Goal: Transaction & Acquisition: Subscribe to service/newsletter

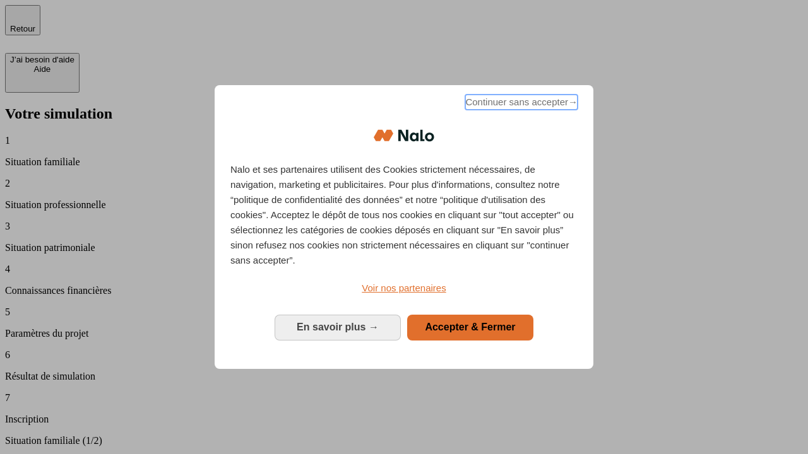
click at [520, 104] on span "Continuer sans accepter →" at bounding box center [521, 102] width 112 height 15
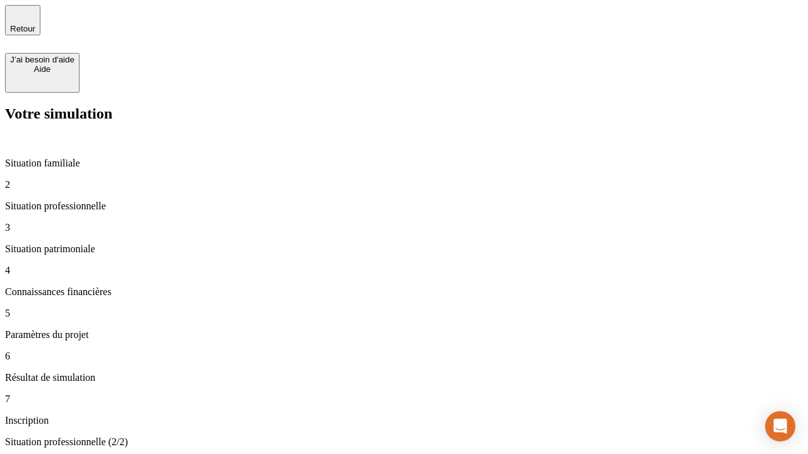
type input "30 000"
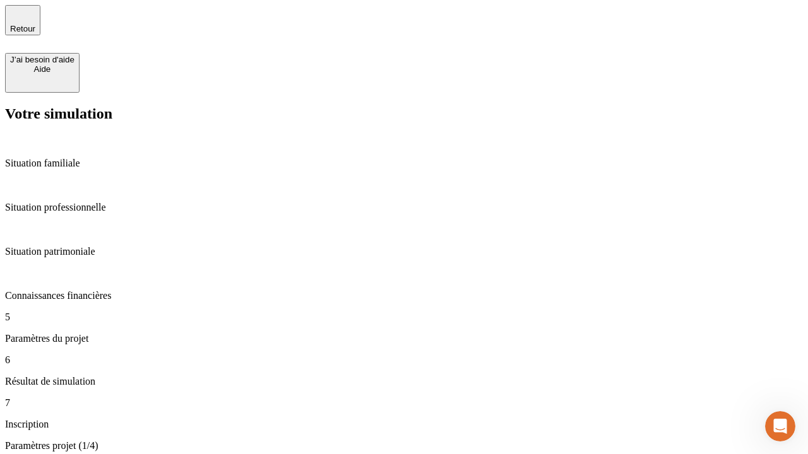
type input "25"
type input "64"
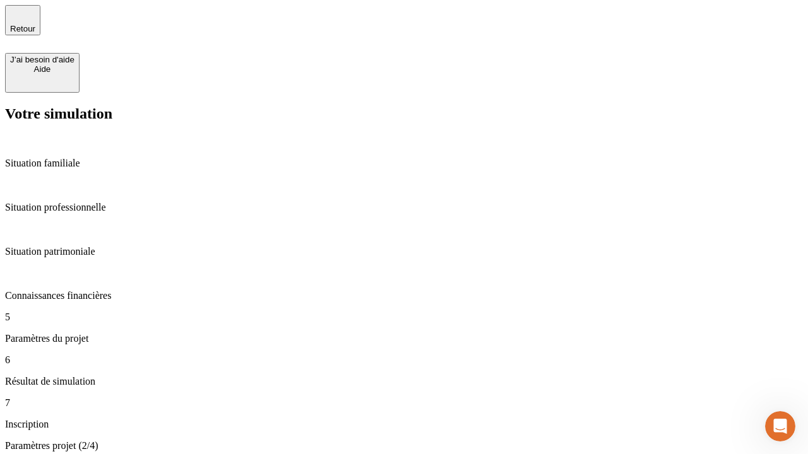
type input "1 000"
type input "640"
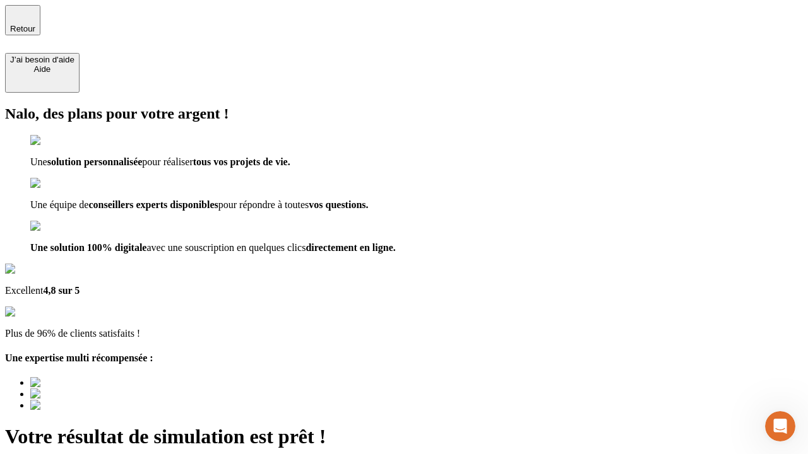
type input "[EMAIL_ADDRESS][PERSON_NAME][DOMAIN_NAME]"
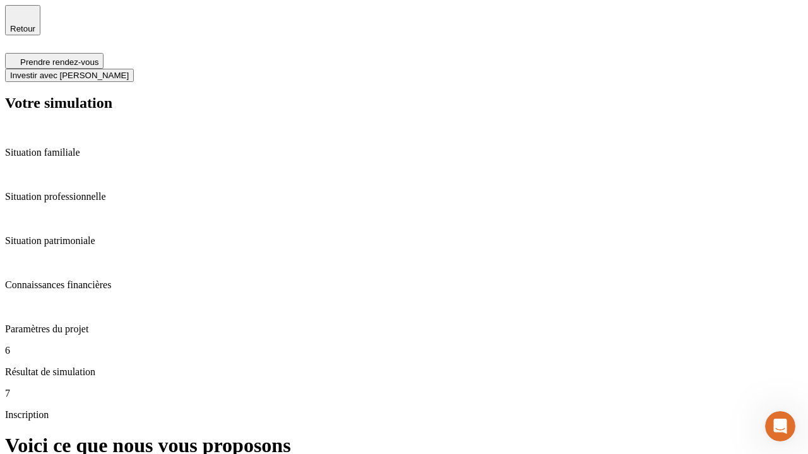
click at [129, 71] on span "Investir avec [PERSON_NAME]" at bounding box center [69, 75] width 119 height 9
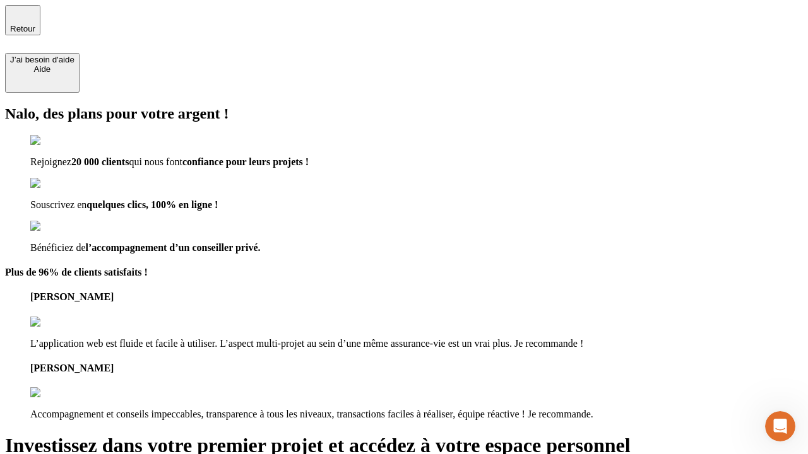
type input "[EMAIL_ADDRESS][PERSON_NAME][DOMAIN_NAME]"
